Goal: Task Accomplishment & Management: Use online tool/utility

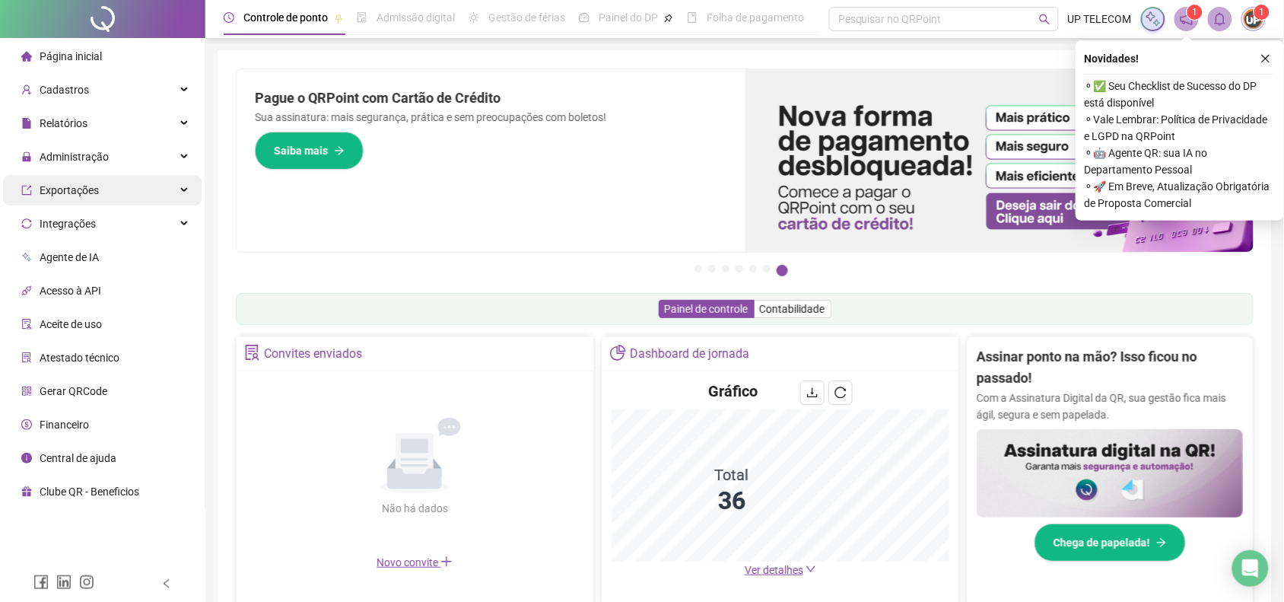
drag, startPoint x: 129, startPoint y: 167, endPoint x: 138, endPoint y: 200, distance: 33.8
click at [129, 167] on div "Administração" at bounding box center [102, 156] width 199 height 30
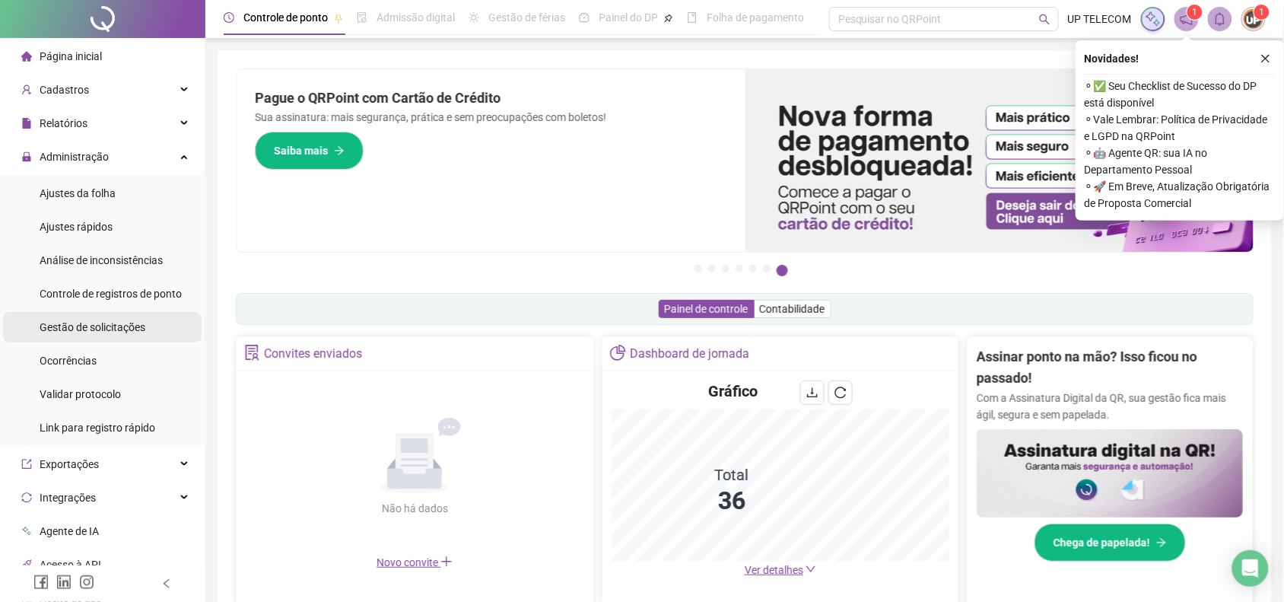
click at [128, 324] on span "Gestão de solicitações" at bounding box center [93, 327] width 106 height 12
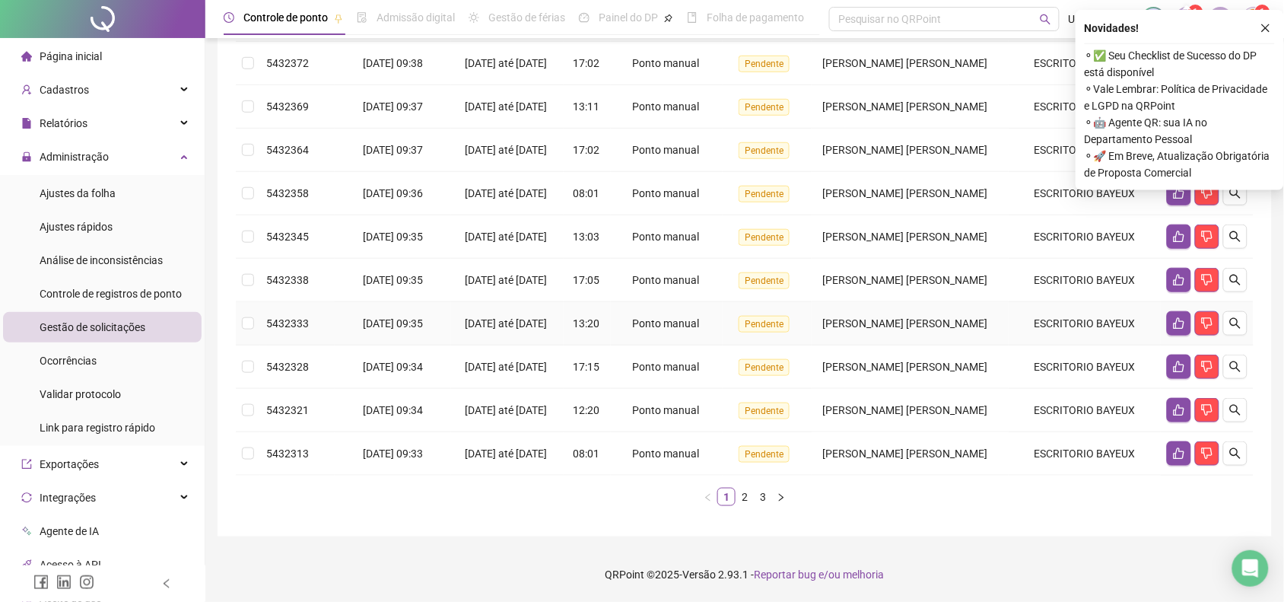
scroll to position [382, 0]
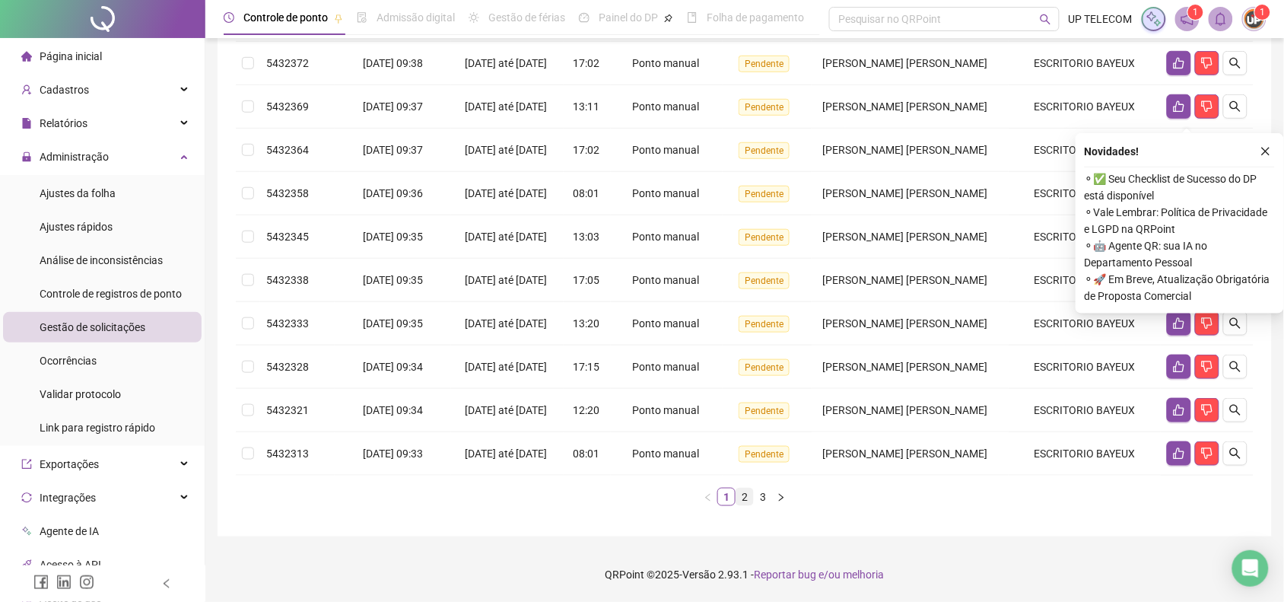
click at [739, 498] on link "2" at bounding box center [744, 496] width 17 height 17
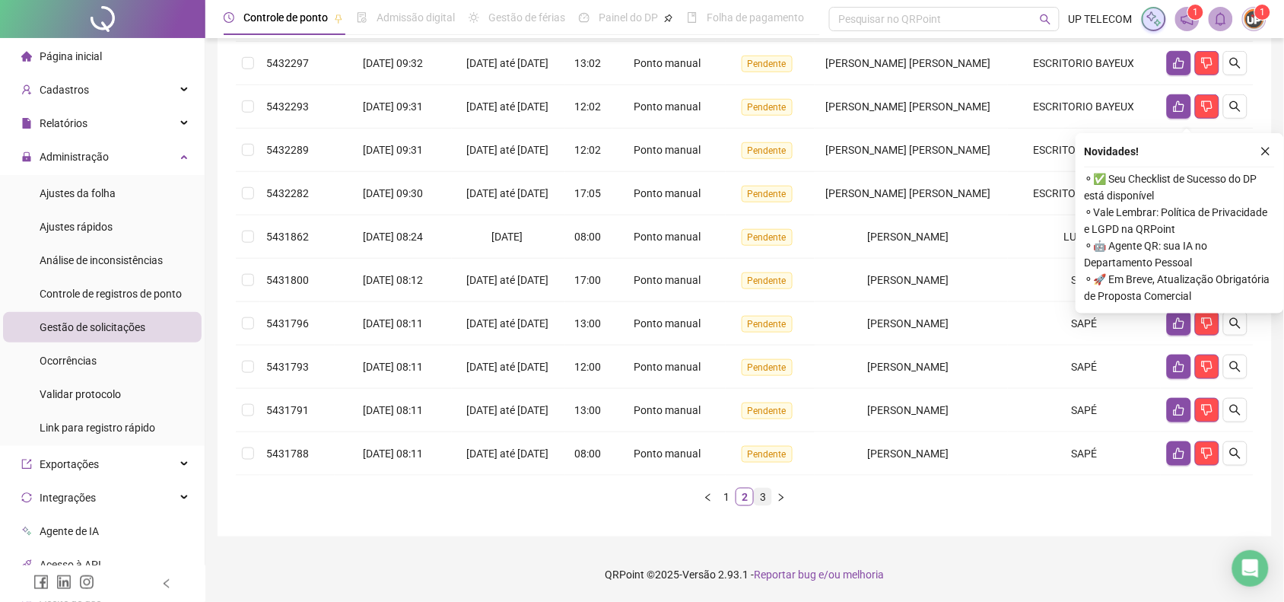
click at [758, 499] on link "3" at bounding box center [762, 496] width 17 height 17
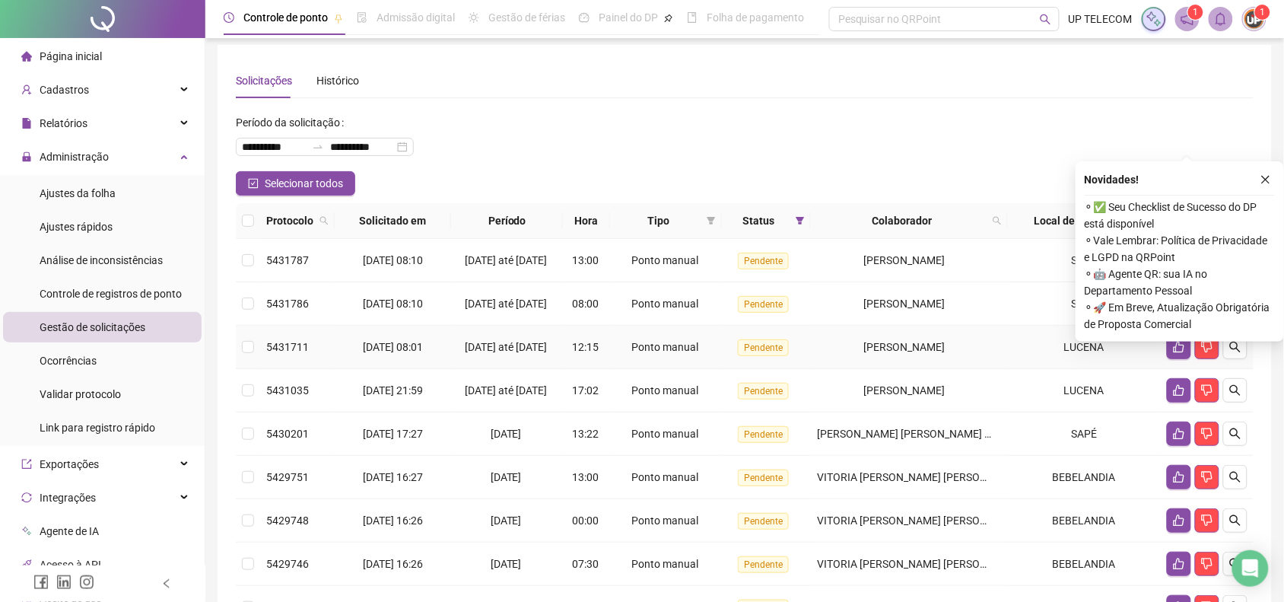
scroll to position [0, 0]
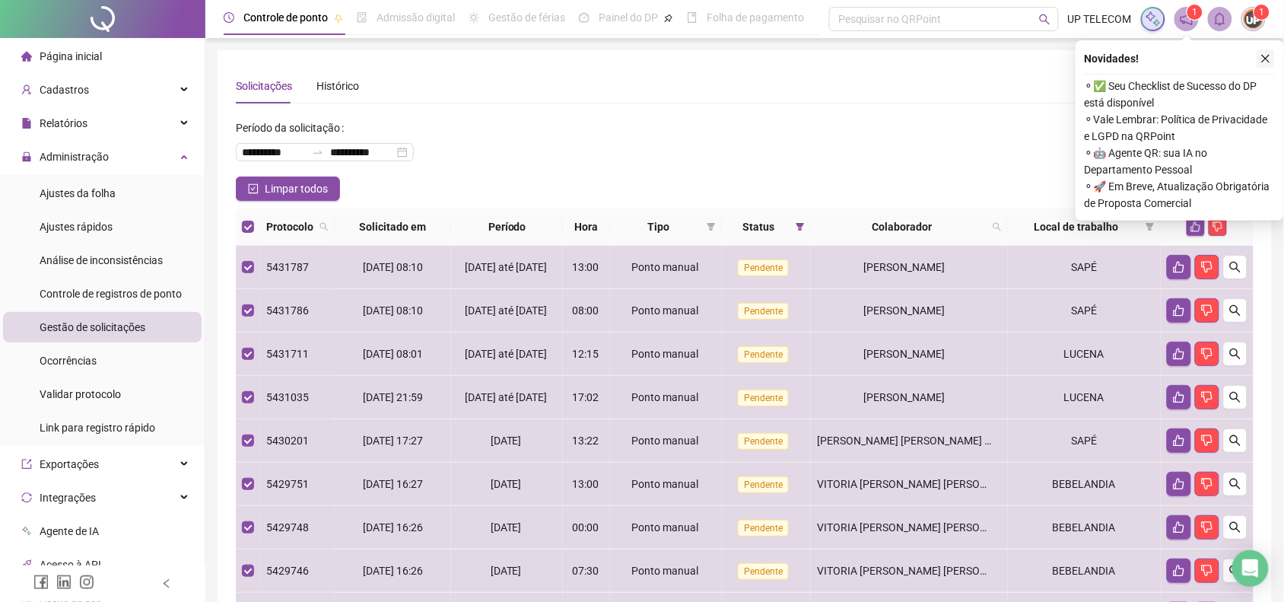
click at [1270, 59] on icon "close" at bounding box center [1265, 58] width 11 height 11
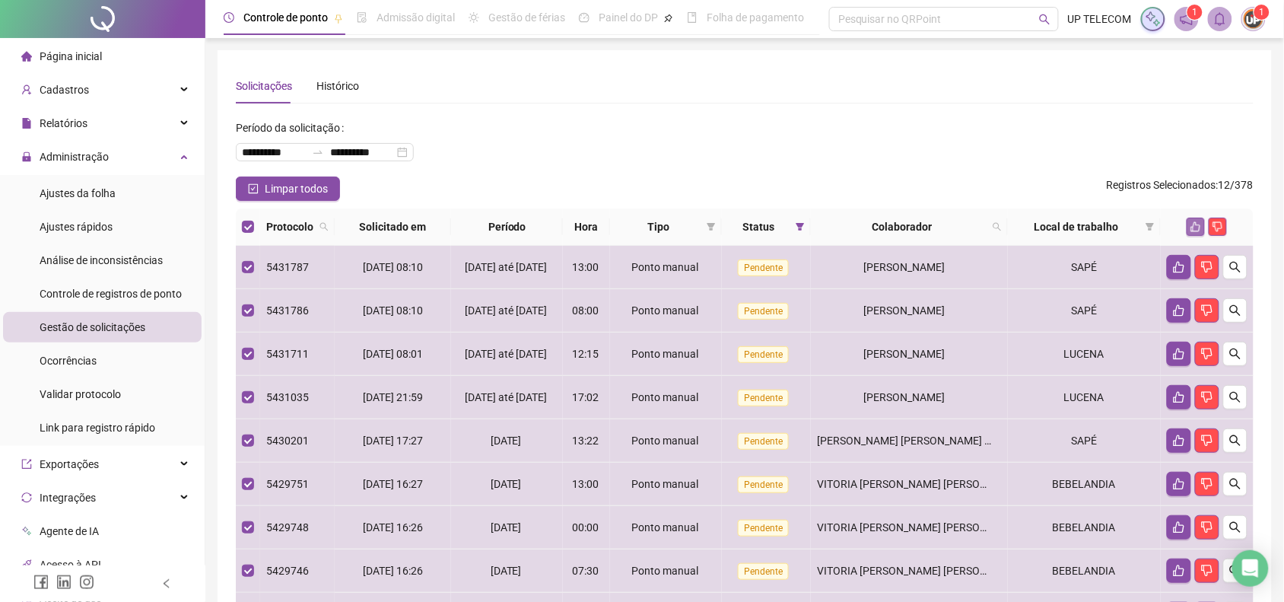
click at [1194, 233] on button "button" at bounding box center [1195, 227] width 18 height 18
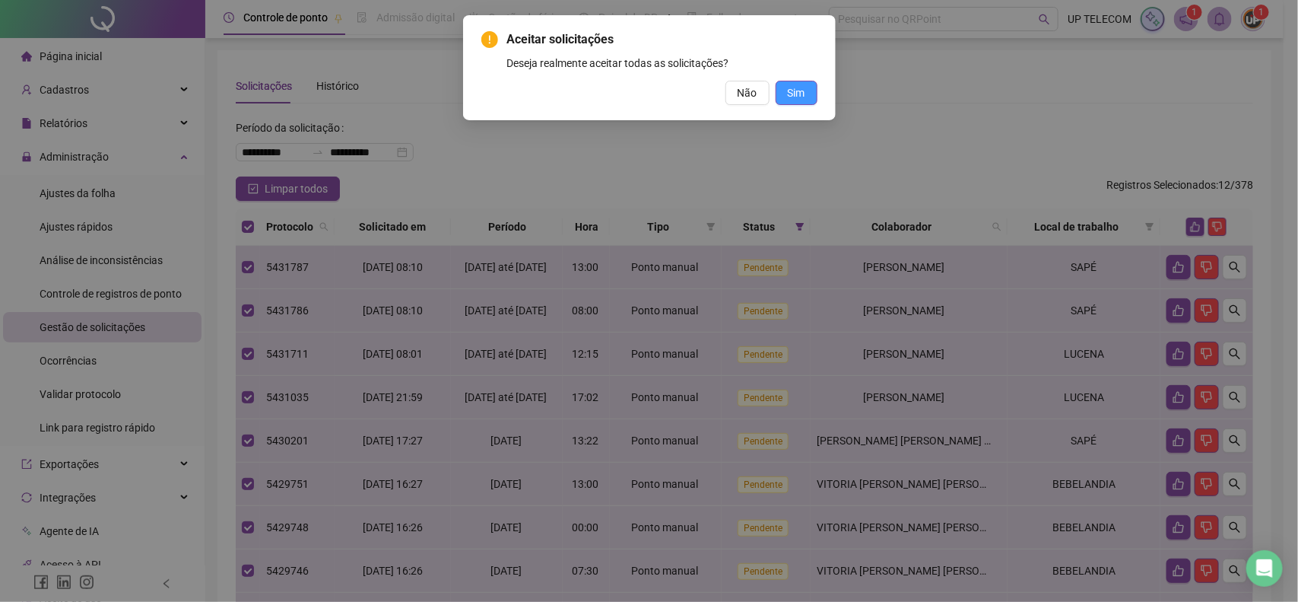
click at [800, 93] on span "Sim" at bounding box center [796, 92] width 17 height 17
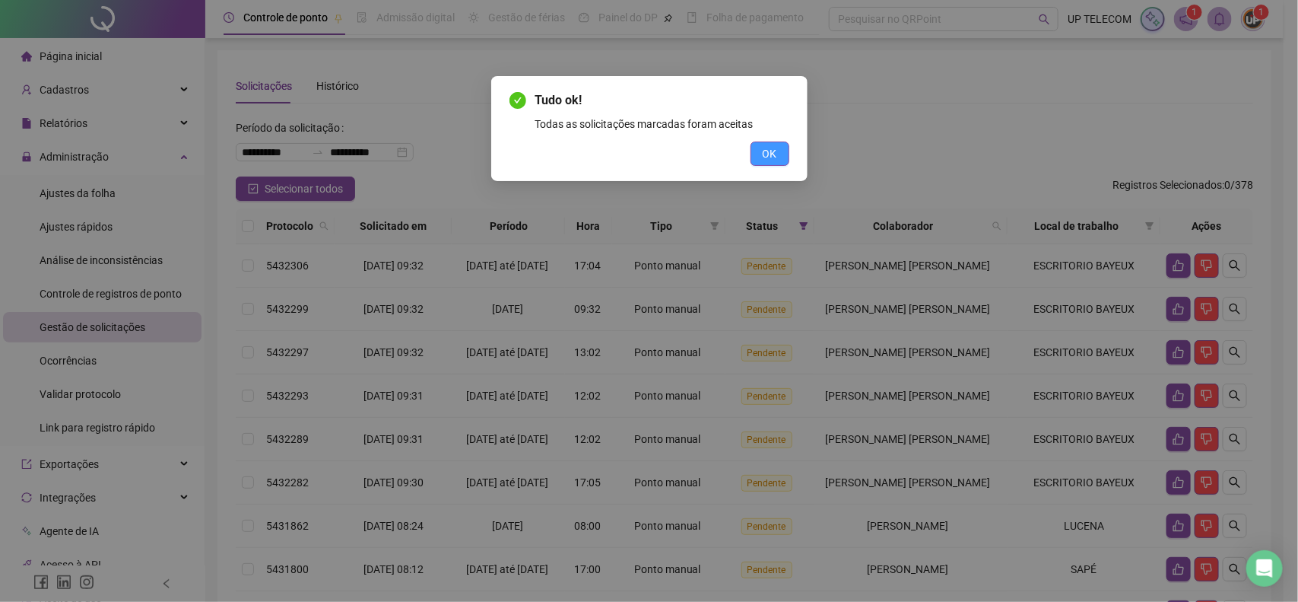
click at [766, 147] on span "OK" at bounding box center [770, 153] width 14 height 17
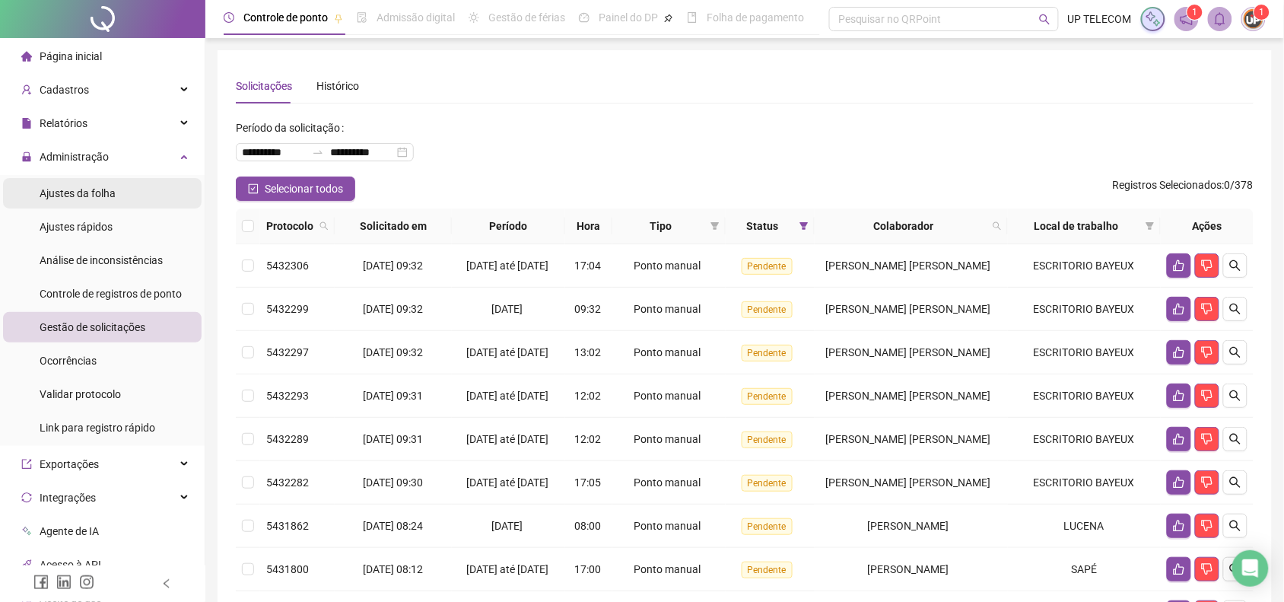
click at [97, 195] on span "Ajustes da folha" at bounding box center [78, 193] width 76 height 12
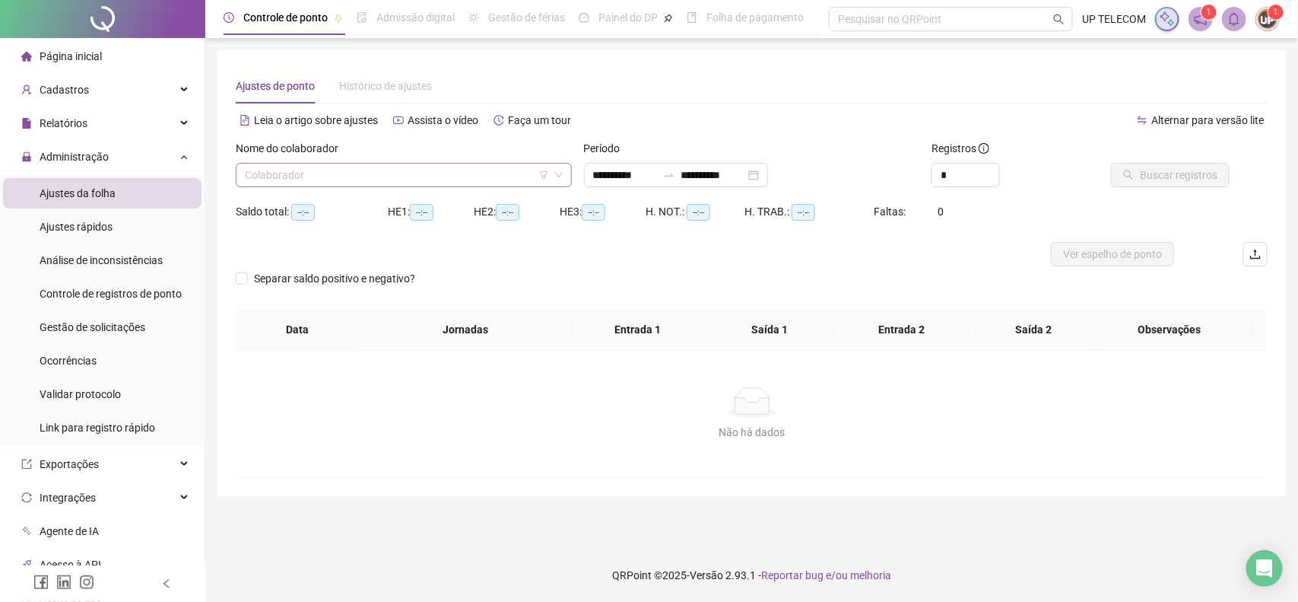
type input "**********"
drag, startPoint x: 337, startPoint y: 164, endPoint x: 333, endPoint y: 171, distance: 7.8
click at [333, 170] on input "search" at bounding box center [397, 175] width 304 height 23
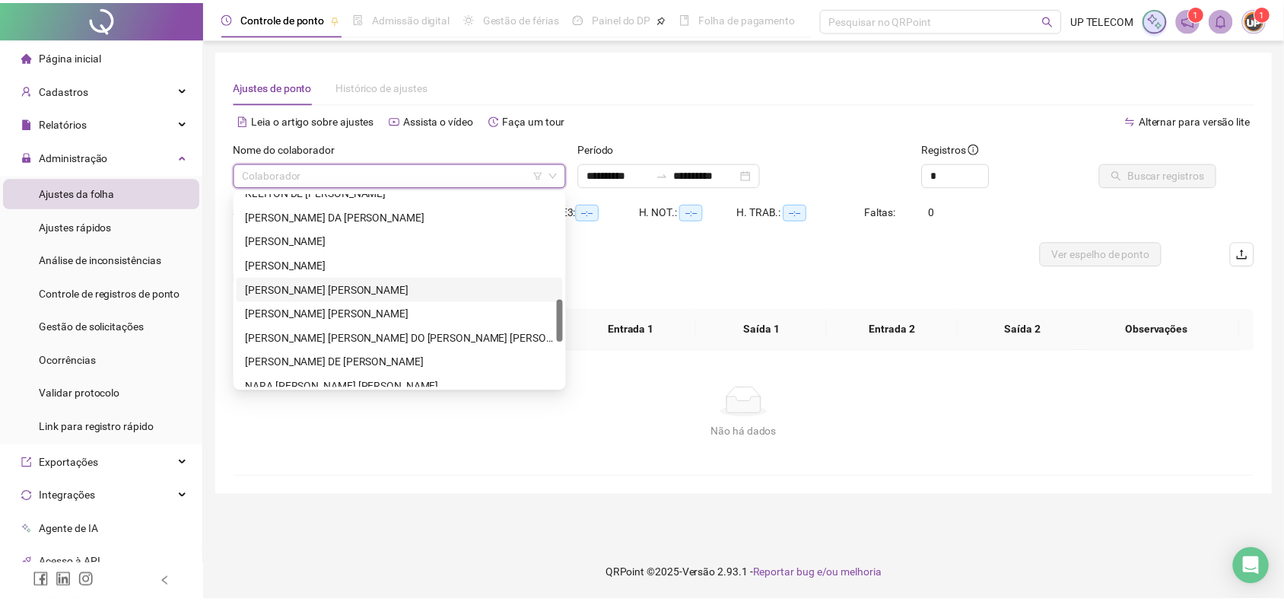
scroll to position [570, 0]
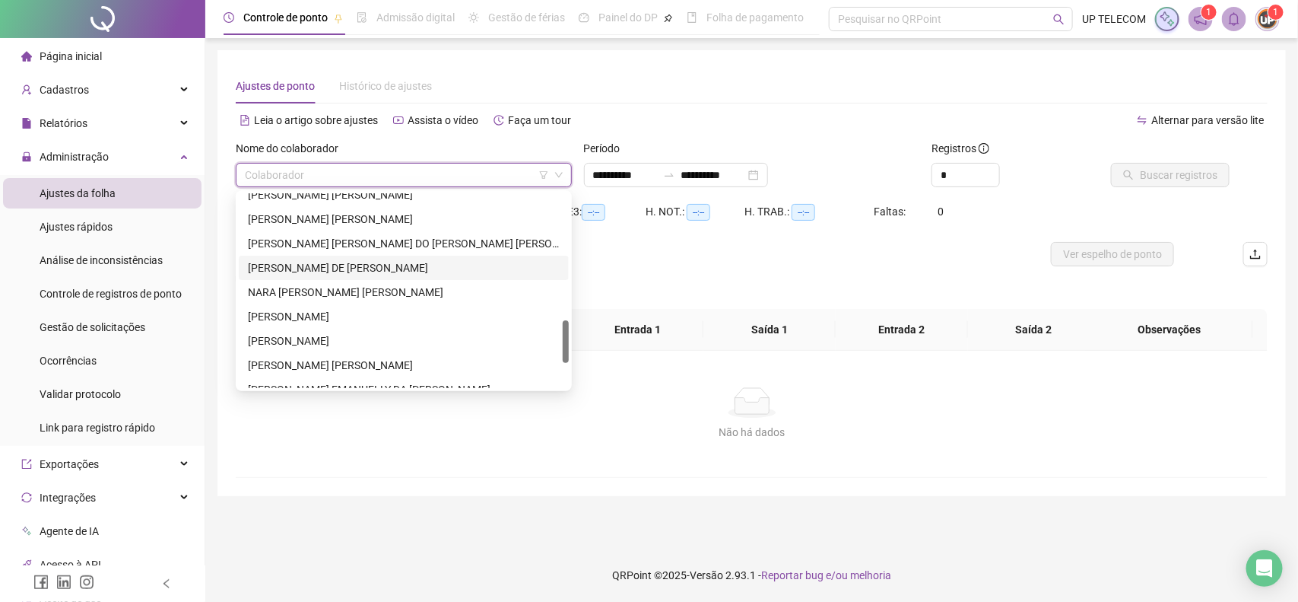
click at [317, 268] on div "[PERSON_NAME] DE [PERSON_NAME]" at bounding box center [404, 267] width 312 height 17
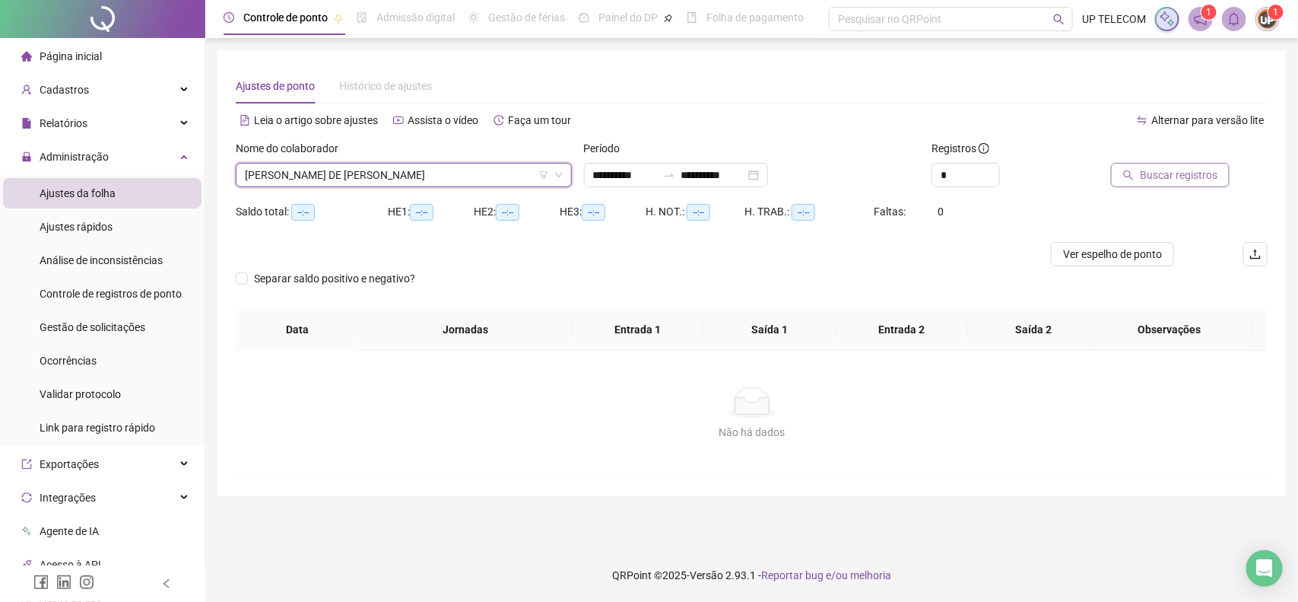
click at [1153, 169] on span "Buscar registros" at bounding box center [1179, 175] width 78 height 17
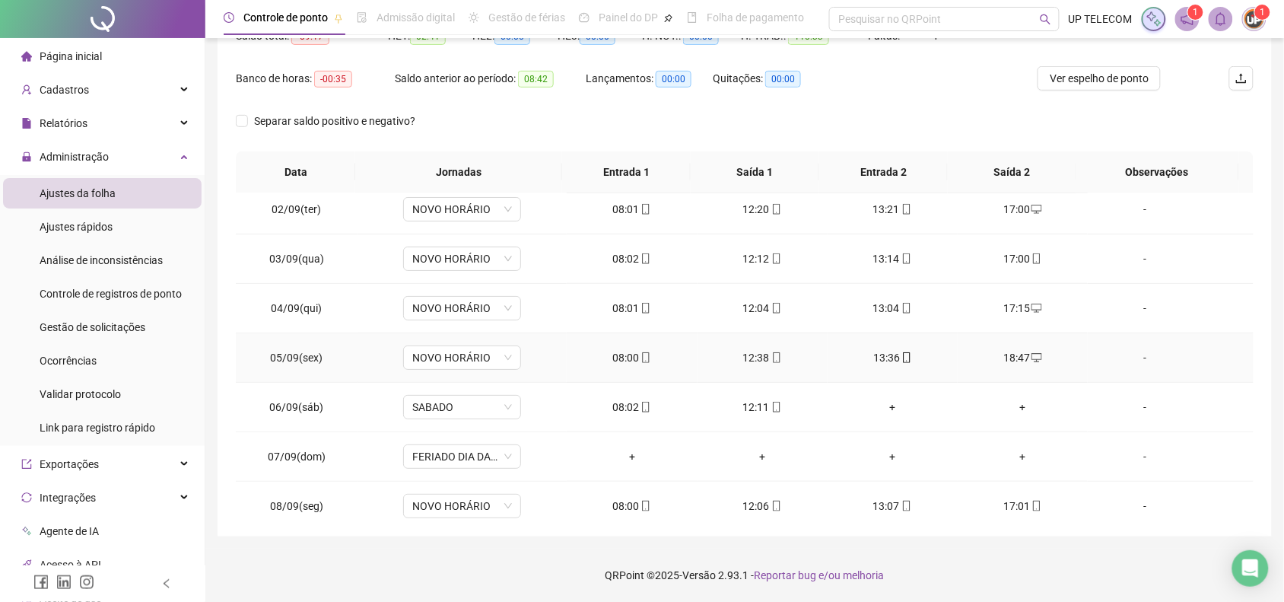
scroll to position [95, 0]
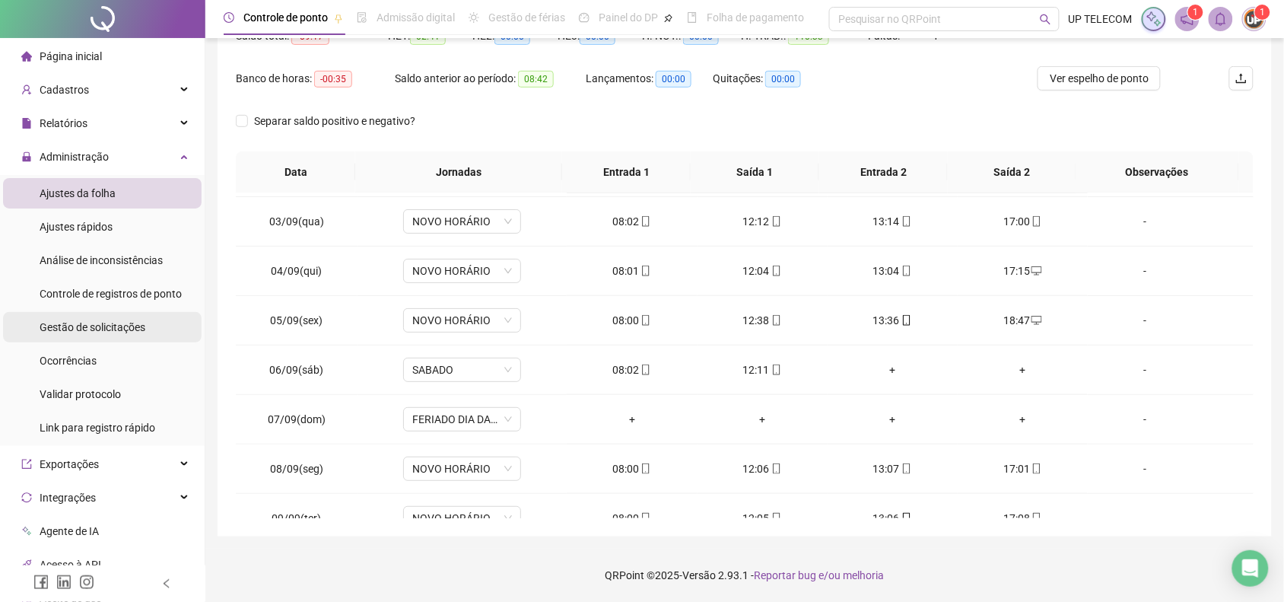
click at [128, 332] on span "Gestão de solicitações" at bounding box center [93, 327] width 106 height 12
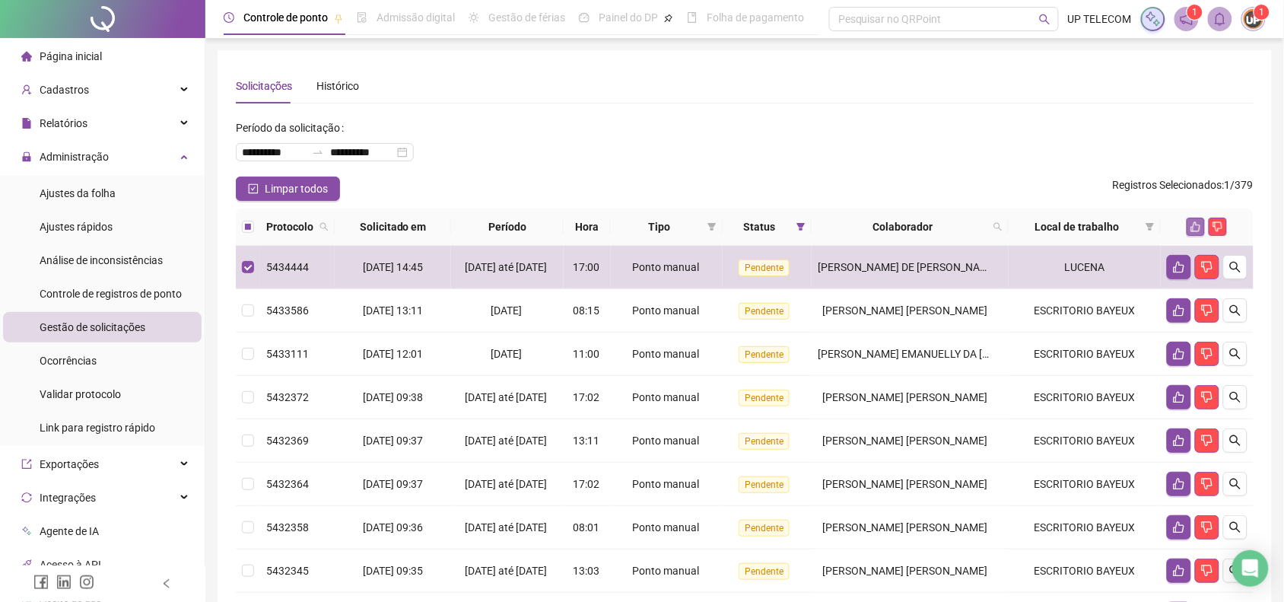
click at [1190, 223] on button "button" at bounding box center [1195, 227] width 18 height 18
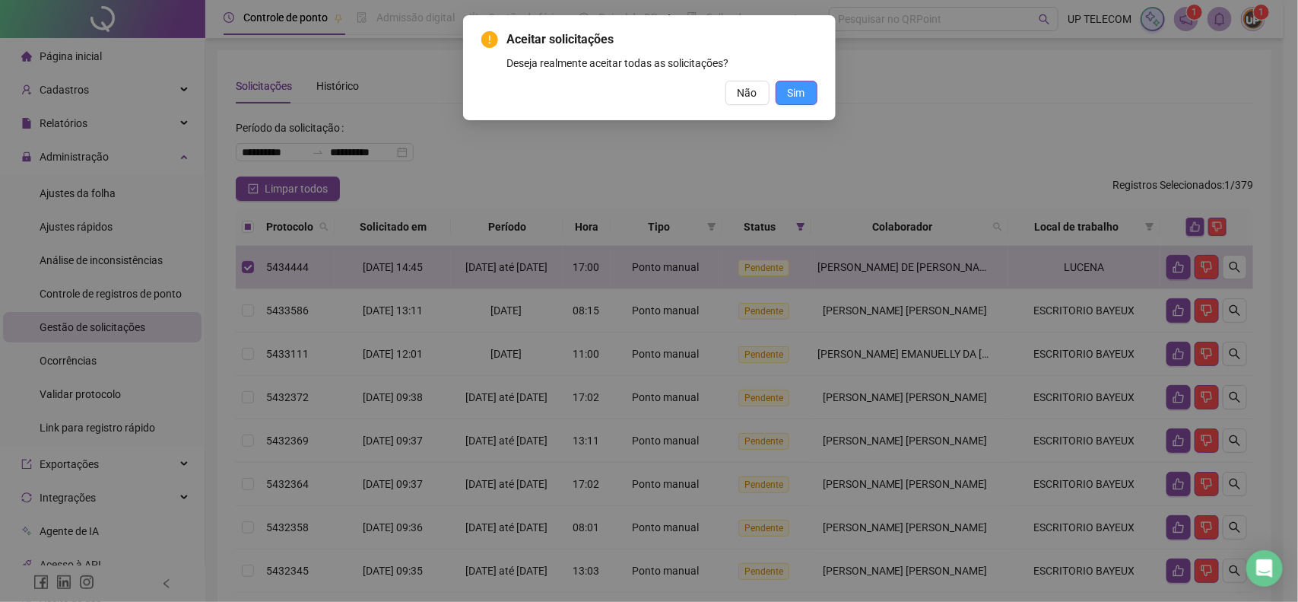
click at [807, 90] on button "Sim" at bounding box center [797, 93] width 42 height 24
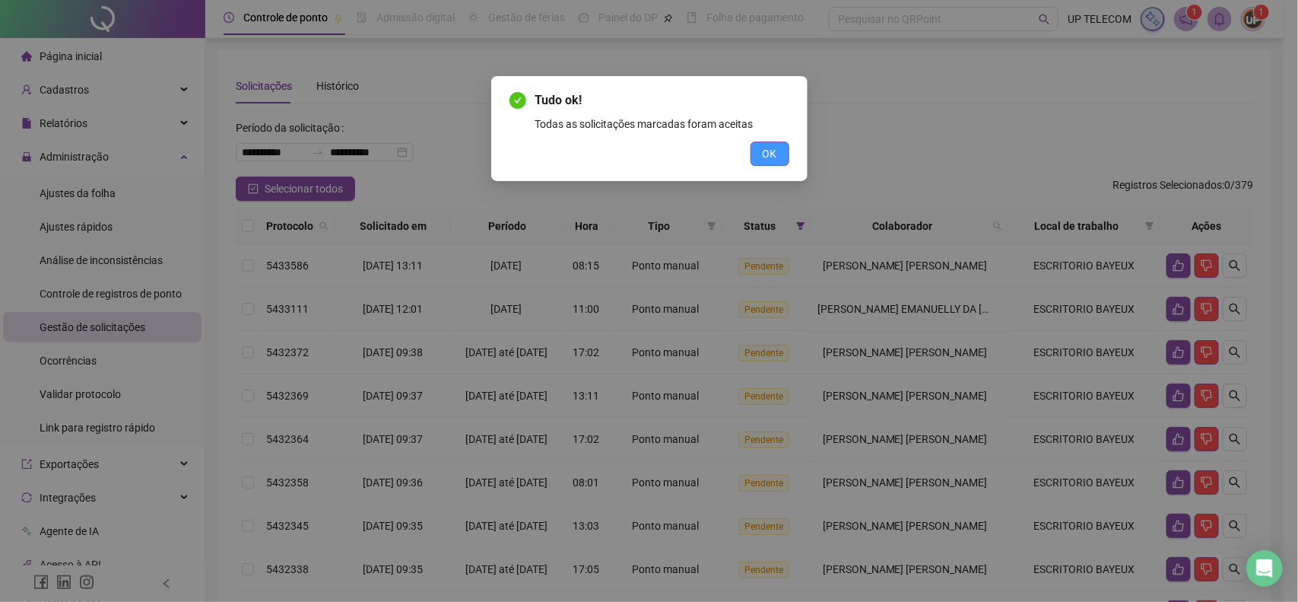
click at [777, 146] on span "OK" at bounding box center [770, 153] width 14 height 17
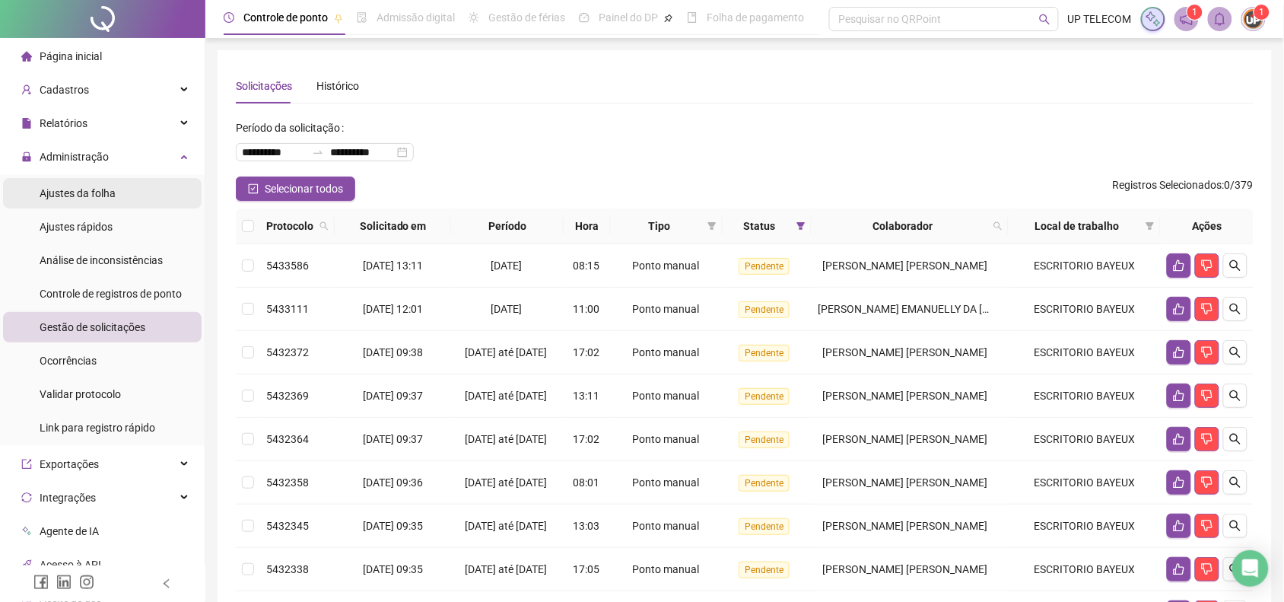
click at [111, 192] on span "Ajustes da folha" at bounding box center [78, 193] width 76 height 12
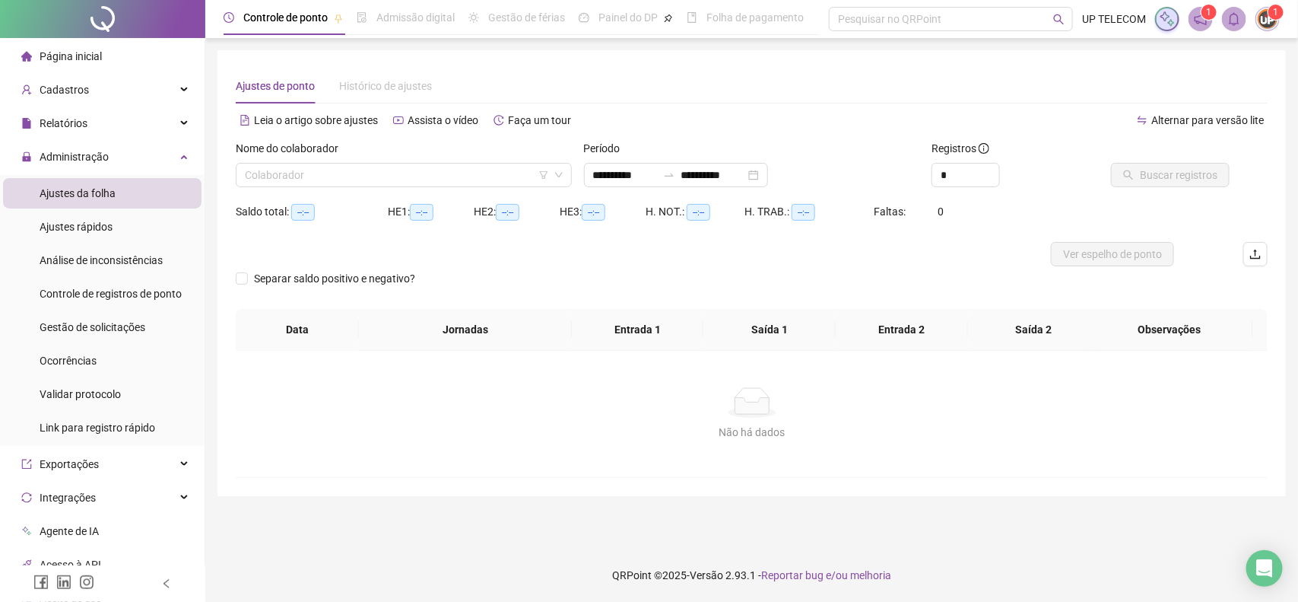
type input "**********"
click at [322, 173] on input "search" at bounding box center [397, 175] width 304 height 23
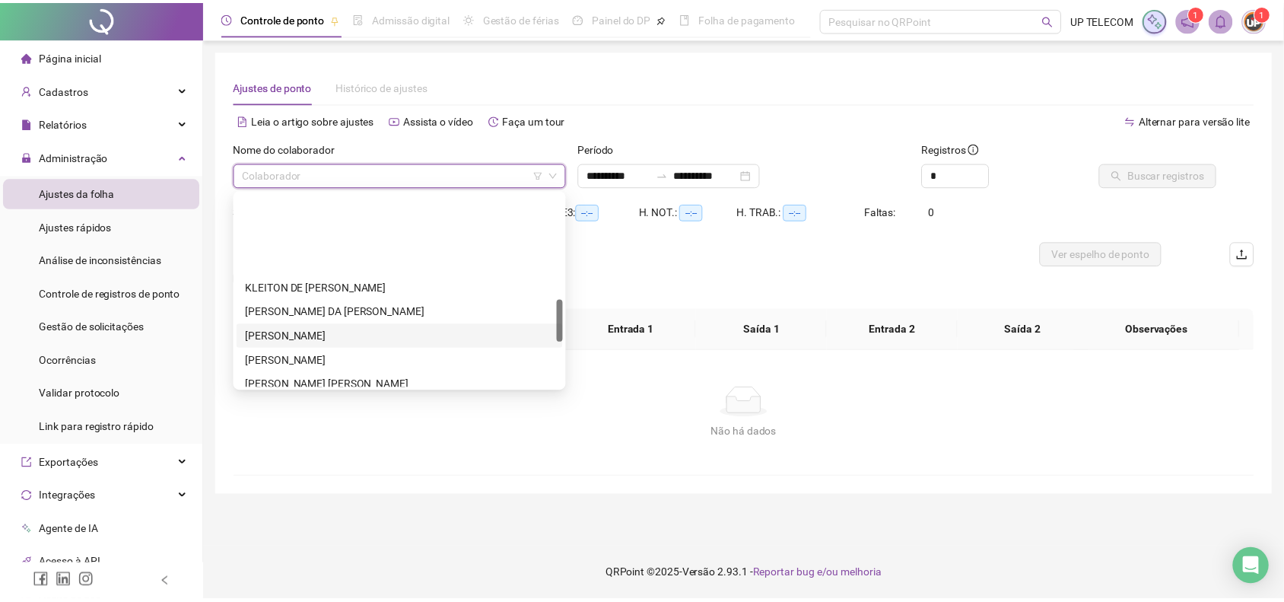
scroll to position [475, 0]
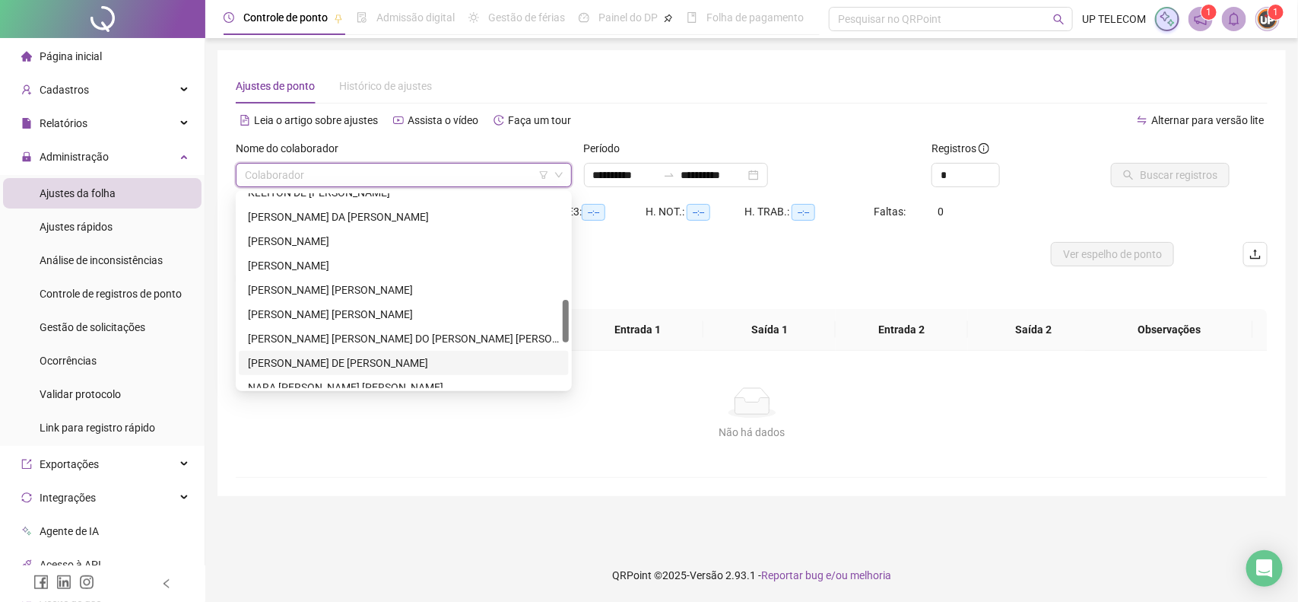
click at [326, 367] on div "[PERSON_NAME] DE [PERSON_NAME]" at bounding box center [404, 362] width 312 height 17
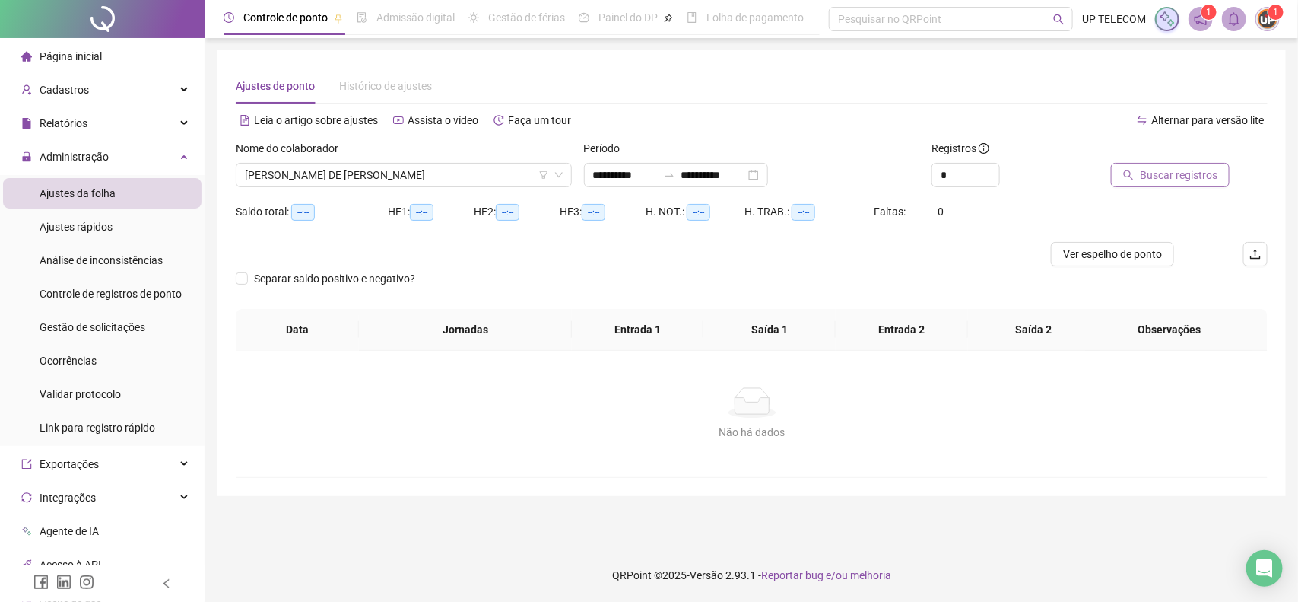
click at [1156, 168] on span "Buscar registros" at bounding box center [1179, 175] width 78 height 17
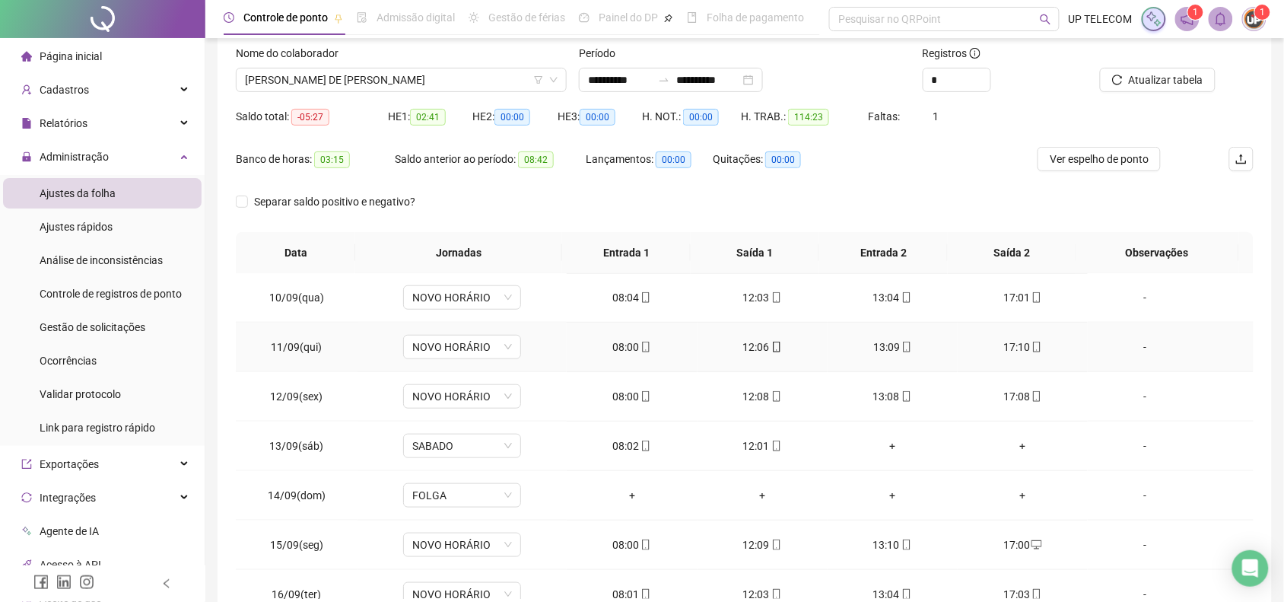
scroll to position [567, 0]
